Goal: Task Accomplishment & Management: Complete application form

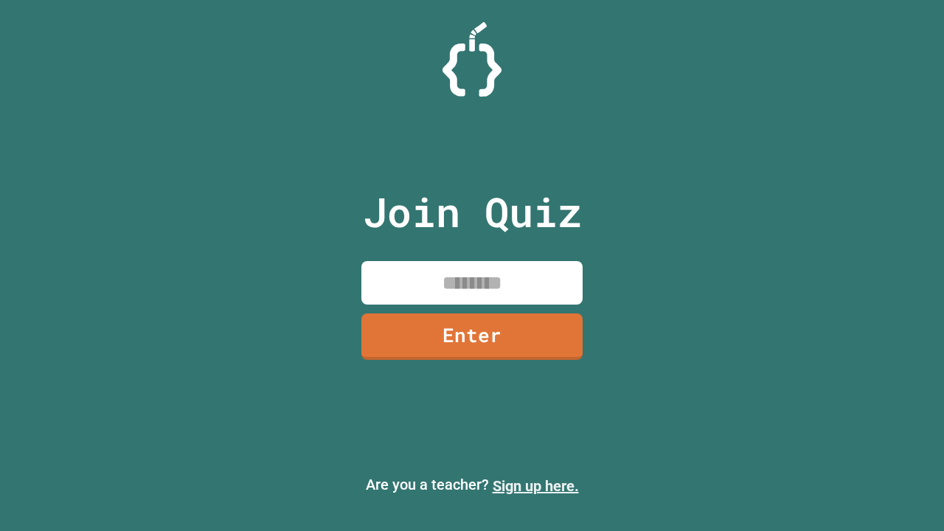
click at [535, 486] on link "Sign up here." at bounding box center [536, 486] width 86 height 18
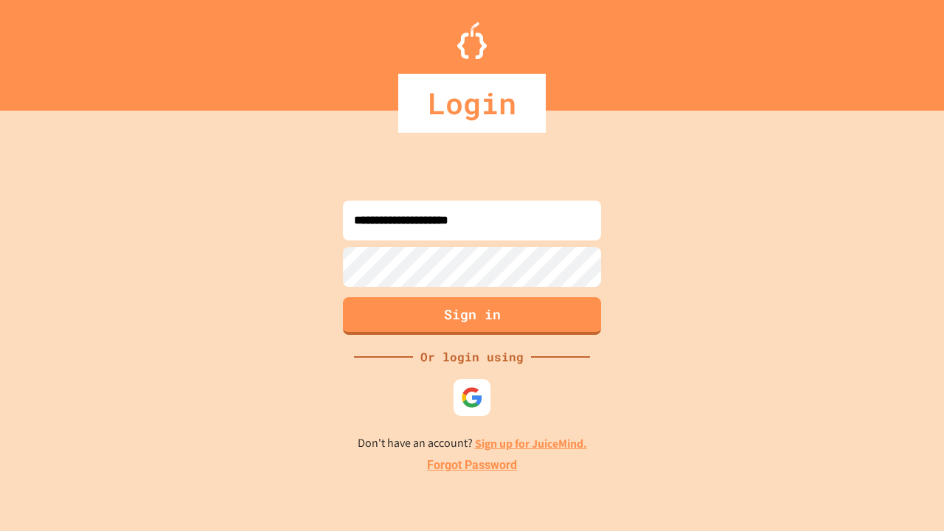
type input "**********"
